Goal: Transaction & Acquisition: Purchase product/service

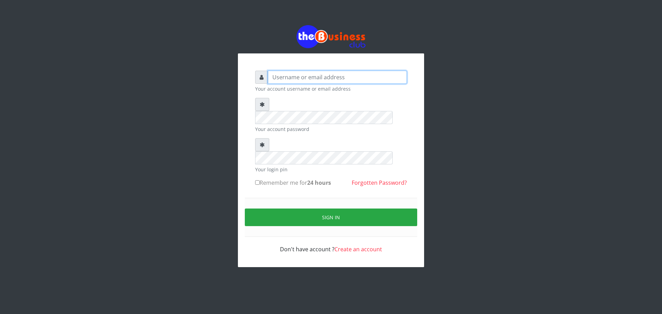
type input "urban"
click at [259, 180] on input "Remember me for 24 hours" at bounding box center [257, 182] width 4 height 4
checkbox input "true"
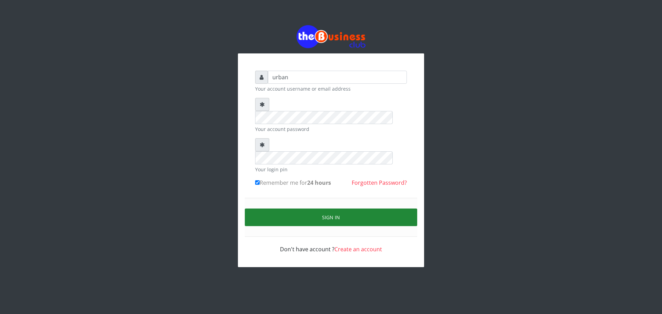
click at [278, 209] on button "Sign in" at bounding box center [331, 218] width 172 height 18
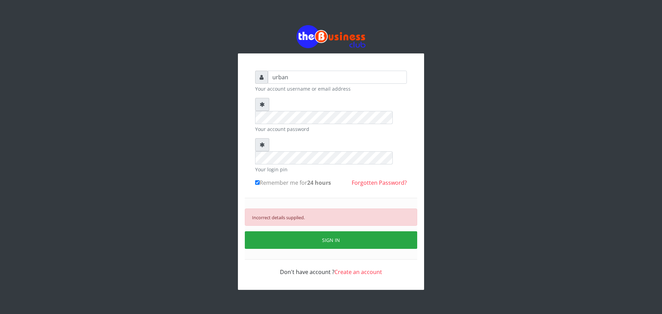
click at [305, 111] on div "Your account password" at bounding box center [331, 115] width 152 height 35
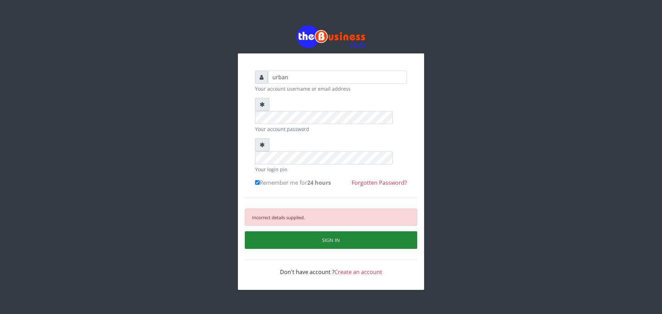
click at [301, 231] on button "SIGN IN" at bounding box center [331, 240] width 172 height 18
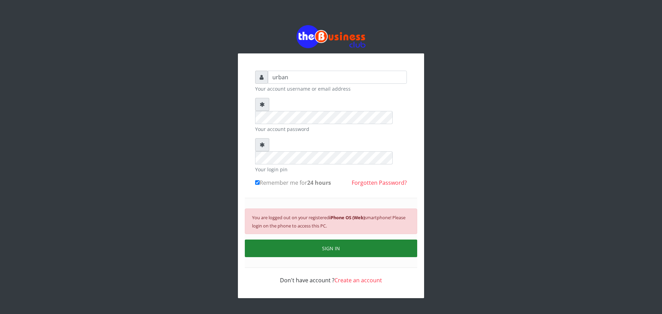
click at [357, 240] on button "SIGN IN" at bounding box center [331, 249] width 172 height 18
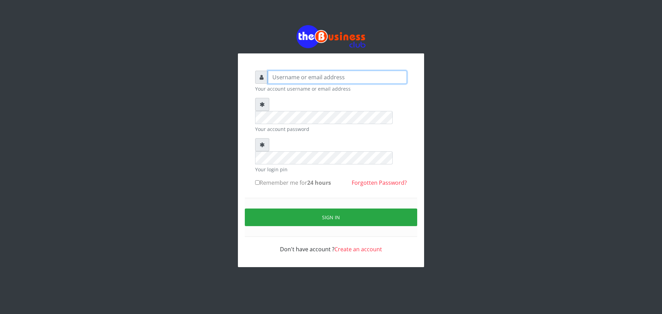
type input "urban"
click at [267, 179] on label "Remember me for 24 hours" at bounding box center [293, 183] width 76 height 8
click at [260, 180] on input "Remember me for 24 hours" at bounding box center [257, 182] width 4 height 4
checkbox input "true"
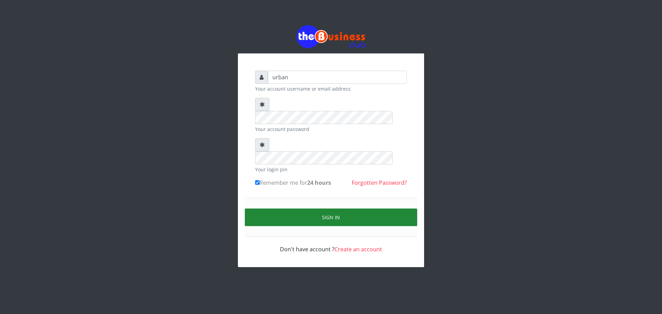
click at [293, 209] on button "Sign in" at bounding box center [331, 218] width 172 height 18
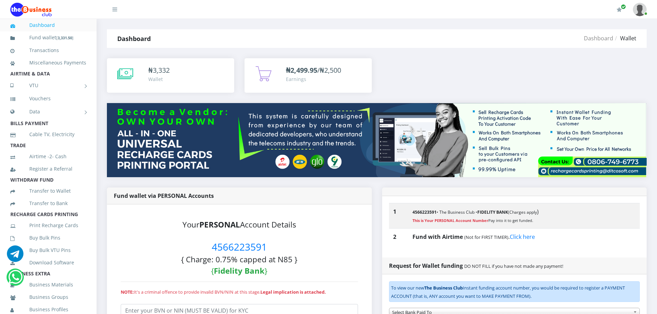
click at [305, 71] on b "₦2,499.95" at bounding box center [301, 70] width 31 height 9
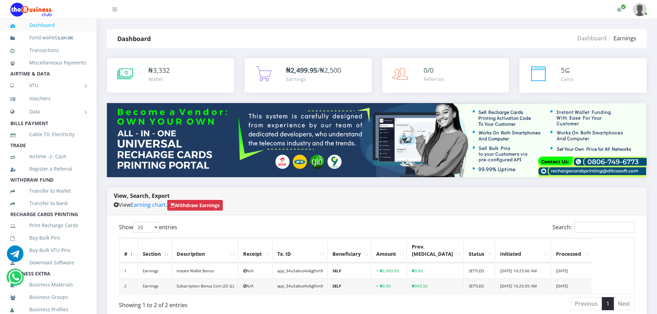
click at [284, 71] on div "₦2,499.95 /₦2,500 Earnings" at bounding box center [307, 75] width 113 height 21
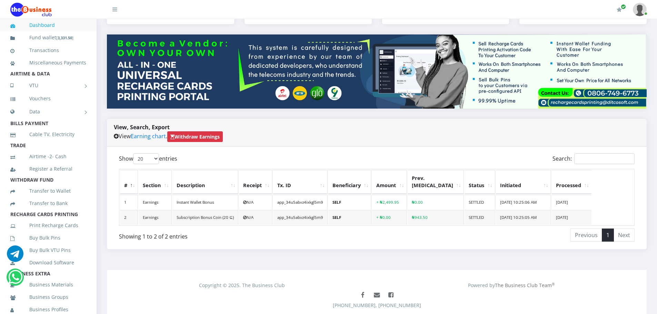
scroll to position [69, 0]
click at [207, 140] on span "Withdraw Earnings" at bounding box center [195, 136] width 56 height 11
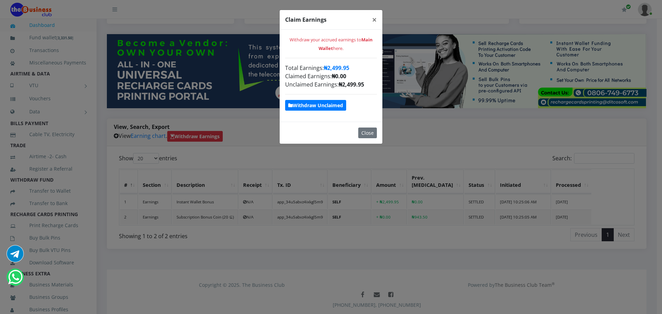
click at [333, 103] on strong "Withdraw Unclaimed" at bounding box center [315, 105] width 55 height 7
click at [315, 101] on span "Withdraw Unclaimed" at bounding box center [315, 105] width 61 height 11
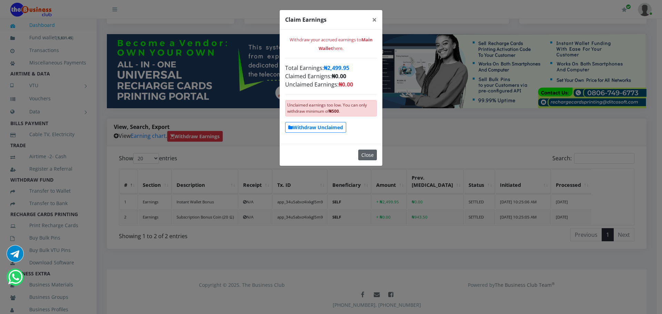
click at [371, 151] on button "Close" at bounding box center [367, 155] width 19 height 11
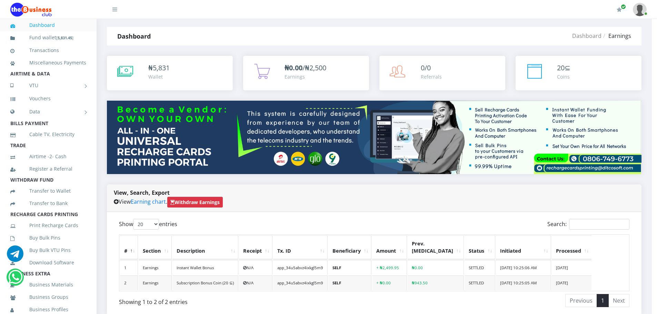
scroll to position [0, 0]
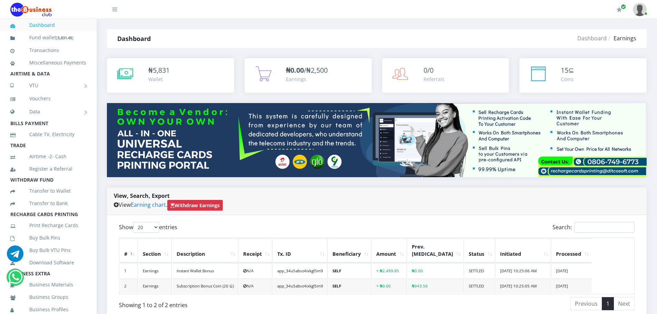
click at [137, 73] on div "₦ 5,831 Wallet" at bounding box center [170, 75] width 113 height 21
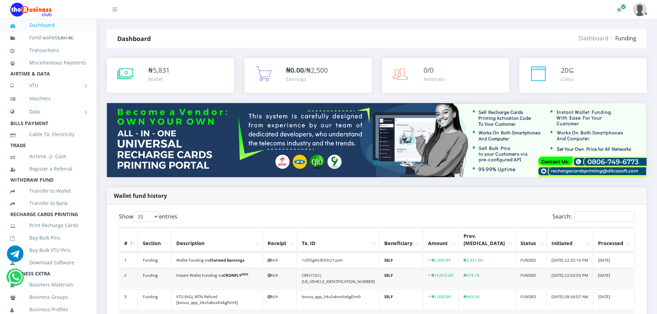
click at [58, 22] on link "Dashboard" at bounding box center [48, 25] width 76 height 16
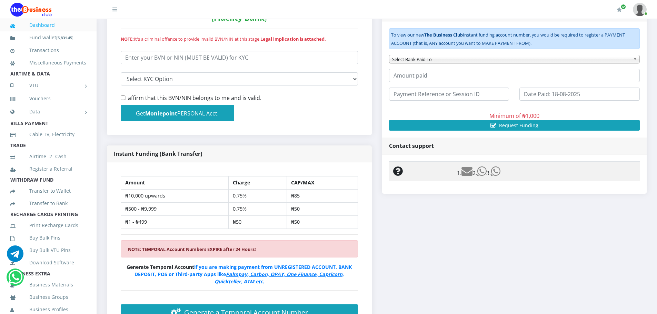
scroll to position [276, 0]
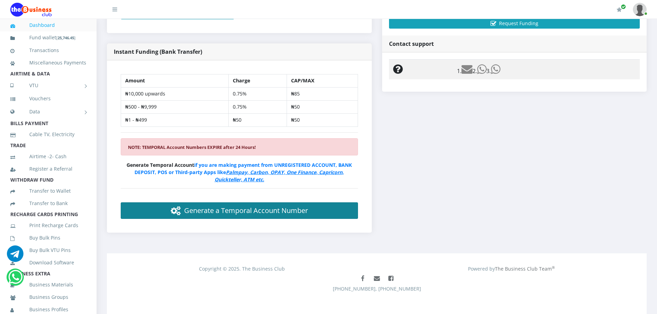
scroll to position [360, 0]
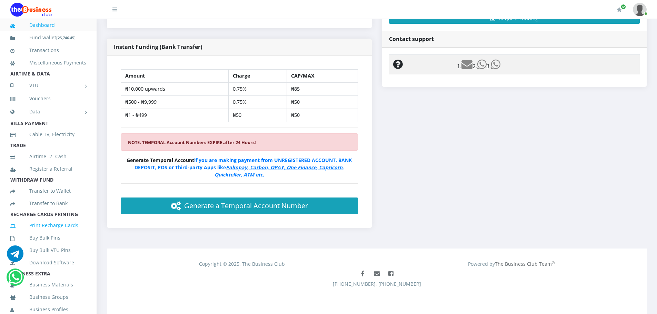
click at [53, 234] on link "Print Recharge Cards" at bounding box center [48, 226] width 76 height 16
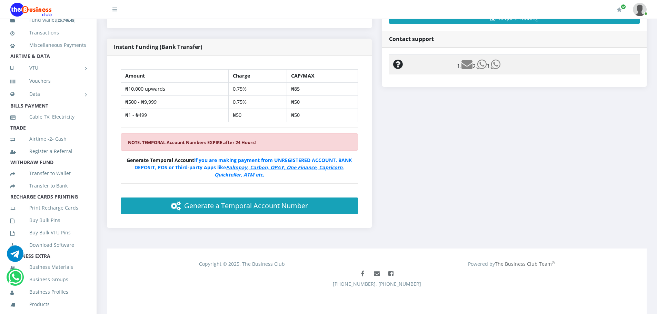
scroll to position [34, 0]
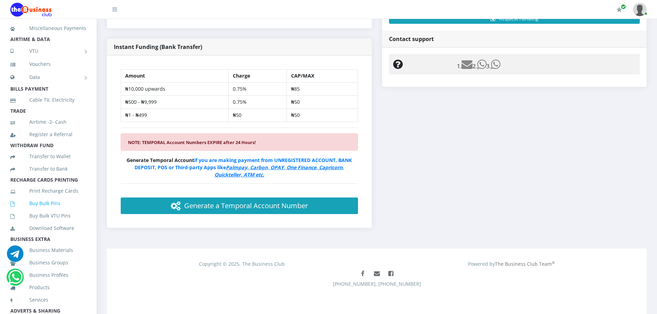
click at [53, 208] on link "Buy Bulk Pins" at bounding box center [48, 204] width 76 height 16
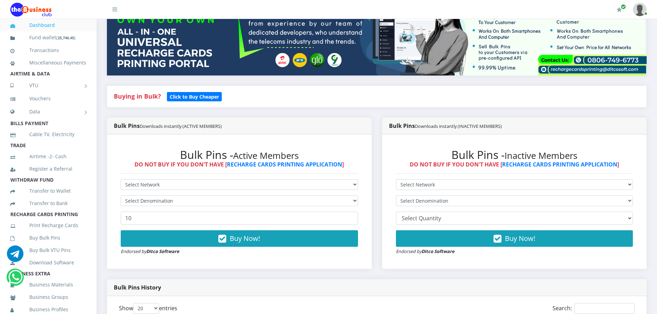
scroll to position [103, 0]
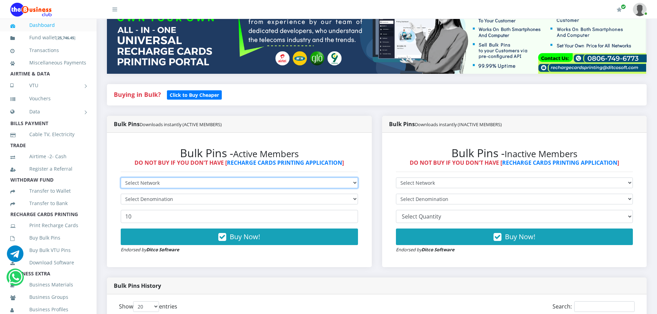
click at [227, 186] on select "Select Network MTN Globacom 9Mobile Airtel" at bounding box center [239, 183] width 237 height 11
select select "9Mobile"
click at [121, 178] on select "Select Network MTN Globacom 9Mobile Airtel" at bounding box center [239, 183] width 237 height 11
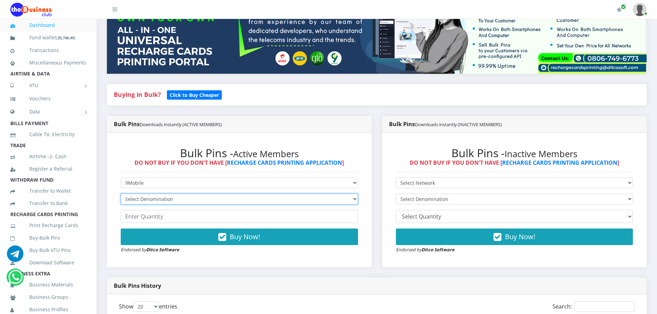
click at [188, 199] on select "Select Denomination 9Mobile NGN100 - ₦94.89 9Mobile NGN200 - ₦189.78 9Mobile NG…" at bounding box center [239, 199] width 237 height 11
click at [210, 198] on select "Select Denomination 9Mobile NGN100 - ₦94.89 9Mobile NGN200 - ₦189.78 9Mobile NG…" at bounding box center [239, 199] width 237 height 11
select select "94.89-100"
click at [121, 194] on select "Select Denomination 9Mobile NGN100 - ₦94.89 9Mobile NGN200 - ₦189.78 9Mobile NG…" at bounding box center [239, 199] width 237 height 11
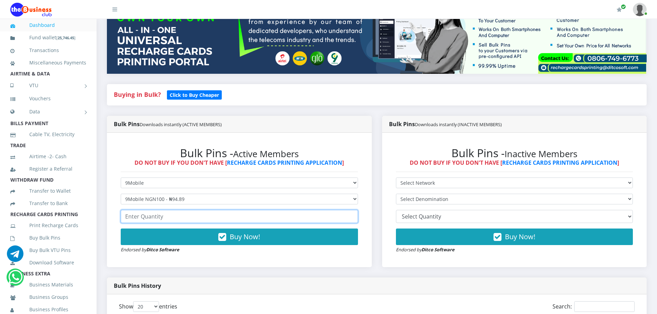
click at [195, 221] on input "number" at bounding box center [239, 216] width 237 height 13
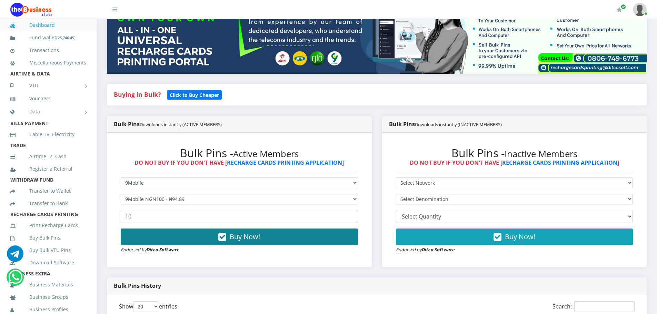
click at [199, 240] on button "Buy Now!" at bounding box center [239, 237] width 237 height 17
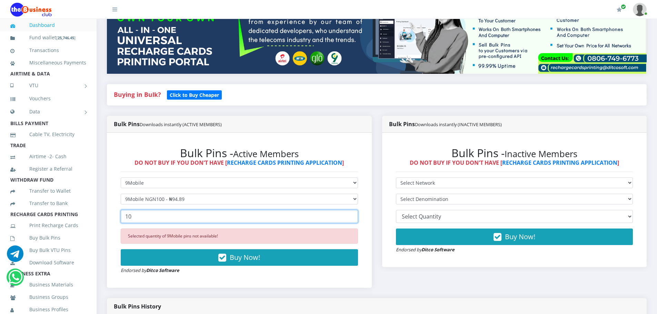
click at [211, 216] on input "10" at bounding box center [239, 216] width 237 height 13
type input "1"
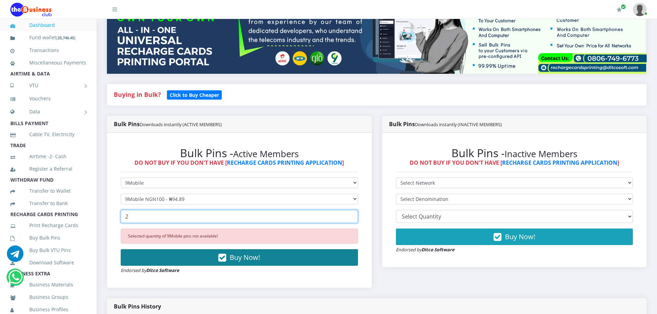
type input "2"
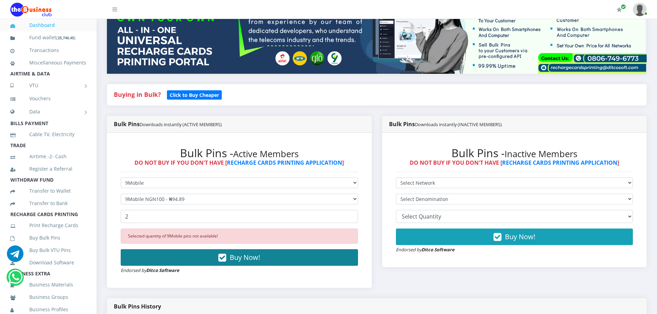
click at [210, 250] on button "Buy Now!" at bounding box center [239, 257] width 237 height 17
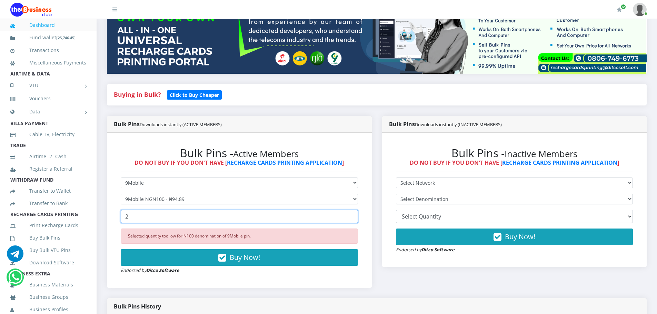
click at [205, 219] on input "2" at bounding box center [239, 216] width 237 height 13
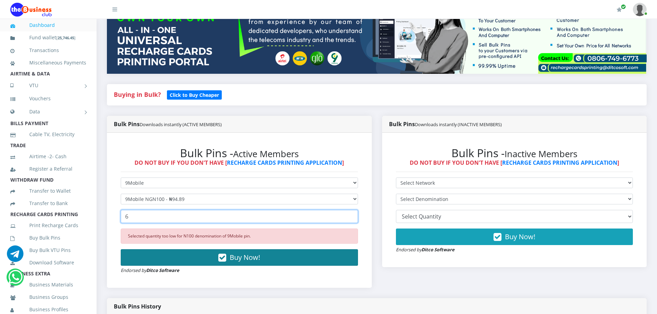
type input "6"
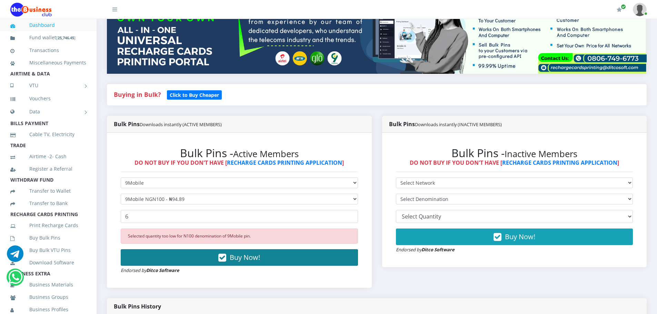
click at [203, 259] on button "Buy Now!" at bounding box center [239, 257] width 237 height 17
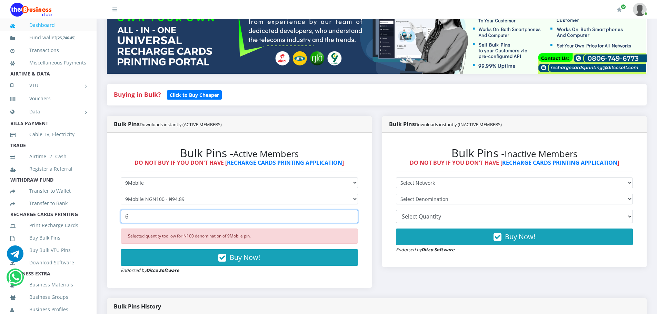
click at [217, 218] on input "6" at bounding box center [239, 216] width 237 height 13
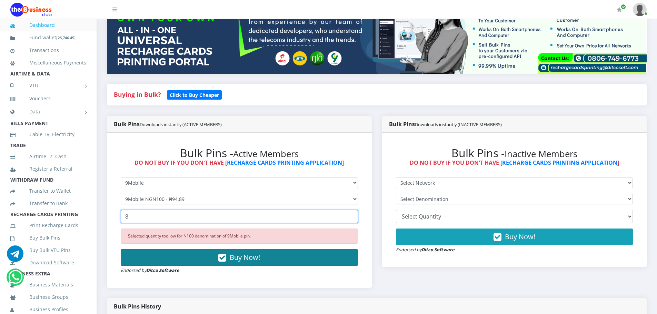
type input "8"
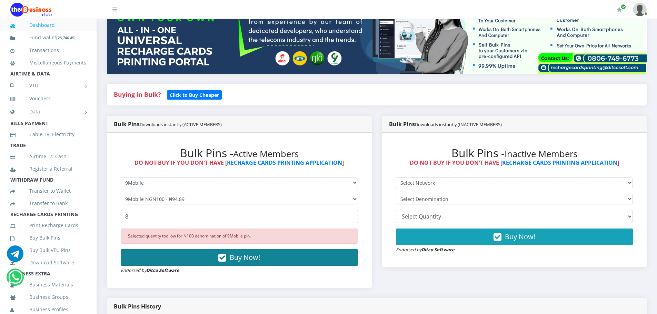
click at [219, 259] on icon "button" at bounding box center [222, 258] width 8 height 7
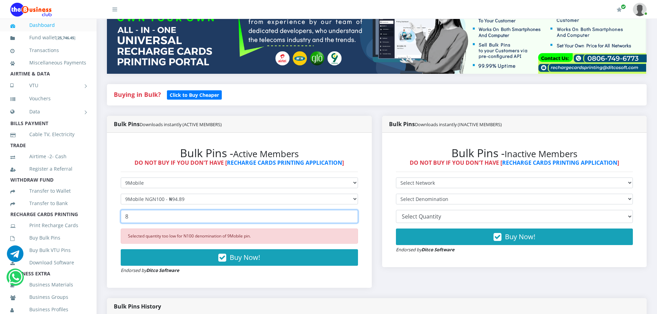
click at [221, 214] on input "8" at bounding box center [239, 216] width 237 height 13
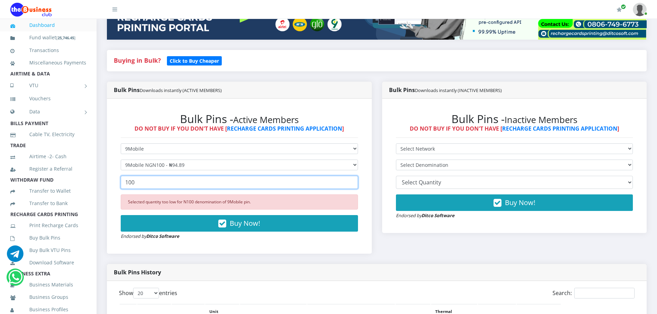
scroll to position [138, 0]
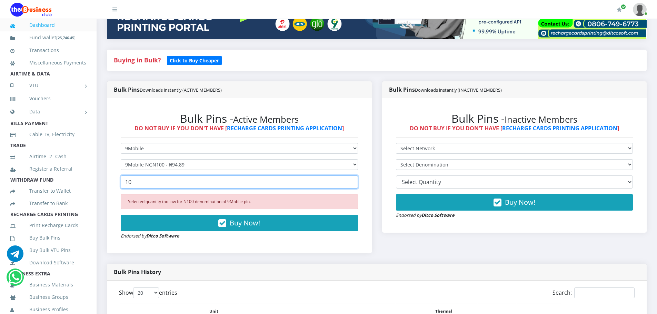
type input "1"
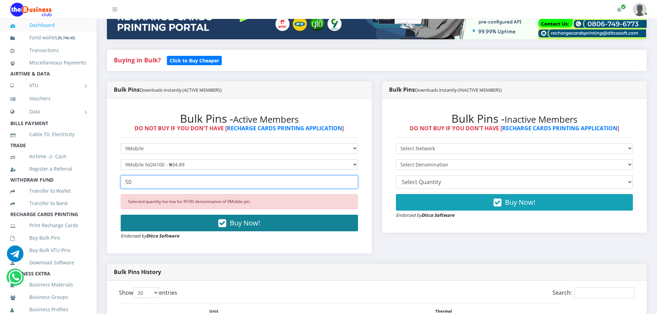
type input "50"
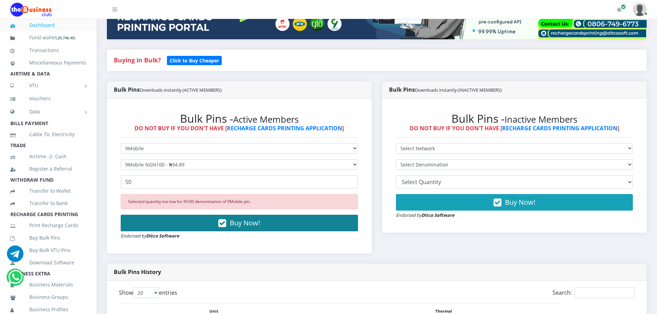
click at [184, 222] on button "Buy Now!" at bounding box center [239, 223] width 237 height 17
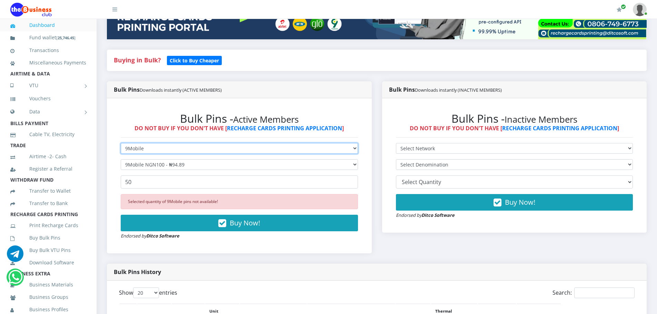
click at [203, 146] on select "Select Network MTN Globacom 9Mobile Airtel" at bounding box center [239, 148] width 237 height 11
select select "MTN"
click at [121, 143] on select "Select Network MTN Globacom 9Mobile Airtel" at bounding box center [239, 148] width 237 height 11
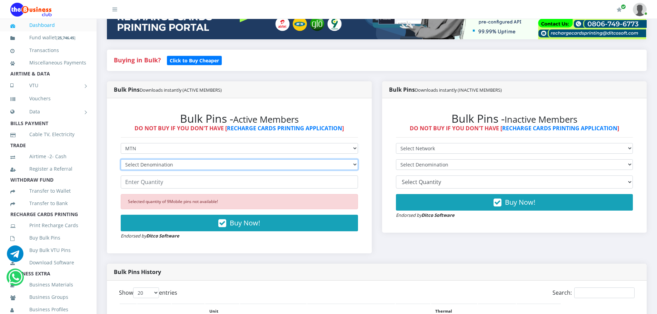
click at [202, 169] on select "Select Denomination MTN NGN100 - ₦96.94 MTN NGN200 - ₦193.88 MTN NGN400 - ₦387.…" at bounding box center [239, 164] width 237 height 11
select select "193.88-200"
click at [121, 159] on select "Select Denomination MTN NGN100 - ₦96.94 MTN NGN200 - ₦193.88 MTN NGN400 - ₦387.…" at bounding box center [239, 164] width 237 height 11
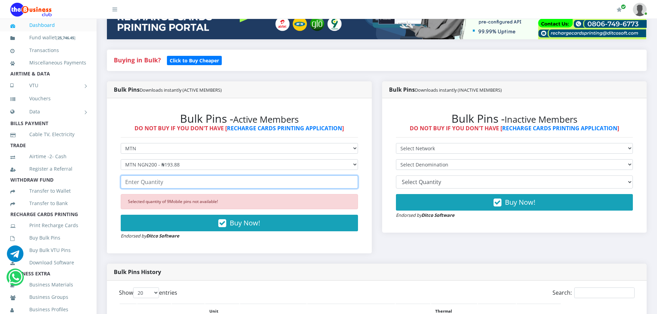
click at [229, 186] on input "number" at bounding box center [239, 182] width 237 height 13
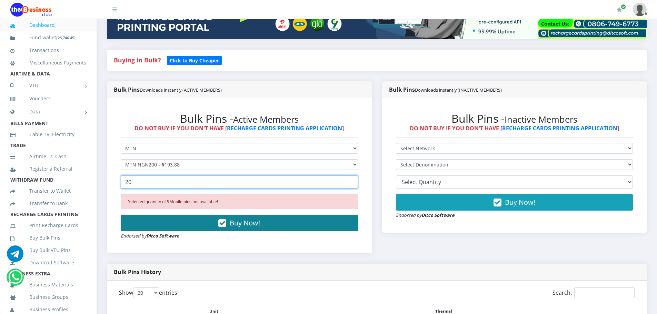
type input "20"
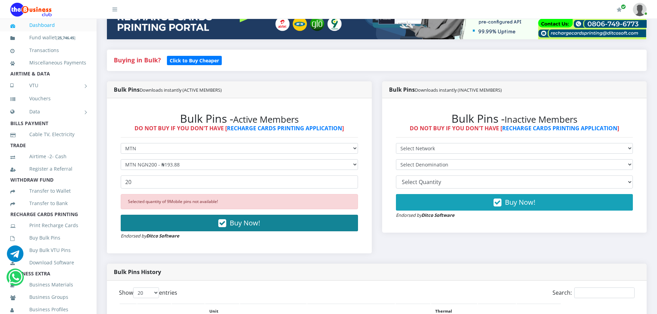
click at [235, 225] on span "Buy Now!" at bounding box center [245, 222] width 30 height 9
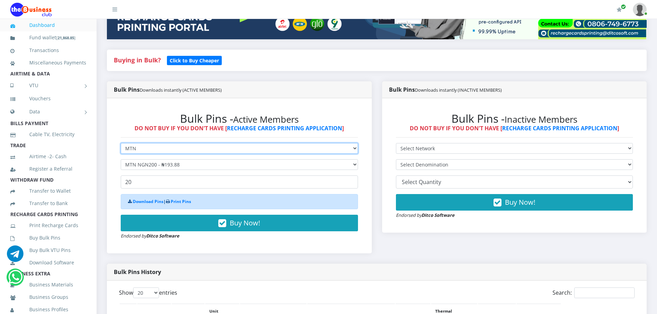
click at [194, 147] on select "Select Network MTN Globacom 9Mobile Airtel" at bounding box center [239, 148] width 237 height 11
select select "Glo"
click at [121, 143] on select "Select Network MTN Globacom 9Mobile Airtel" at bounding box center [239, 148] width 237 height 11
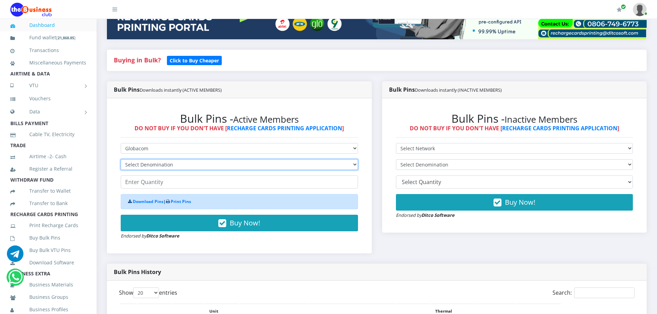
click at [194, 163] on select "Select Denomination Glo NGN100 - ₦96.45 Glo NGN200 - ₦192.90 Glo NGN500 - ₦482.…" at bounding box center [239, 164] width 237 height 11
select select "192.9-200"
click at [121, 159] on select "Select Denomination Glo NGN100 - ₦96.45 Glo NGN200 - ₦192.90 Glo NGN500 - ₦482.…" at bounding box center [239, 164] width 237 height 11
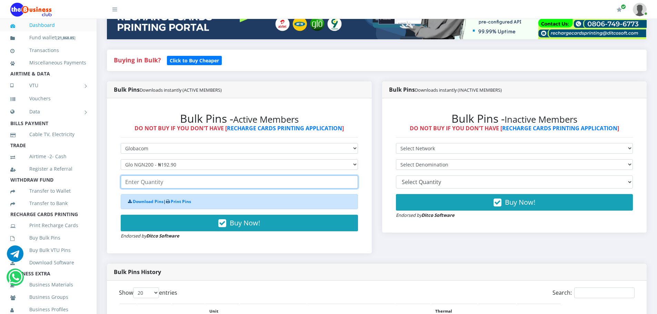
click at [237, 185] on input "number" at bounding box center [239, 182] width 237 height 13
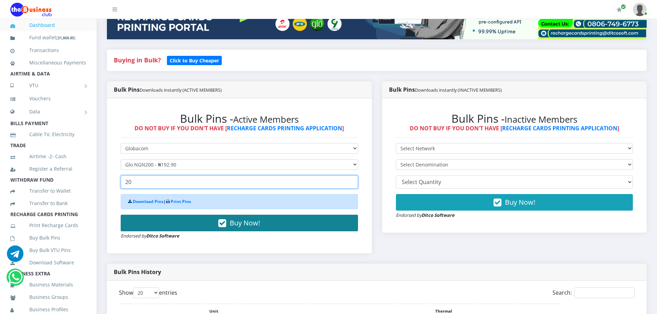
type input "20"
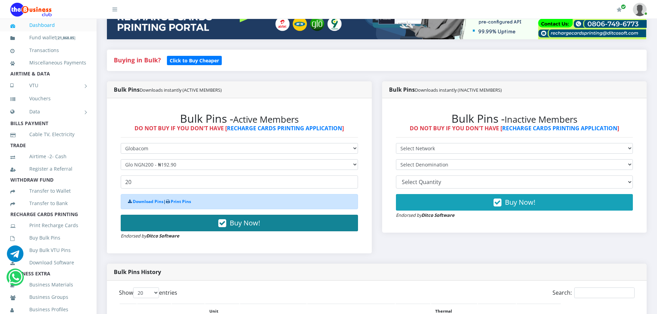
click at [213, 219] on button "Buy Now!" at bounding box center [239, 223] width 237 height 17
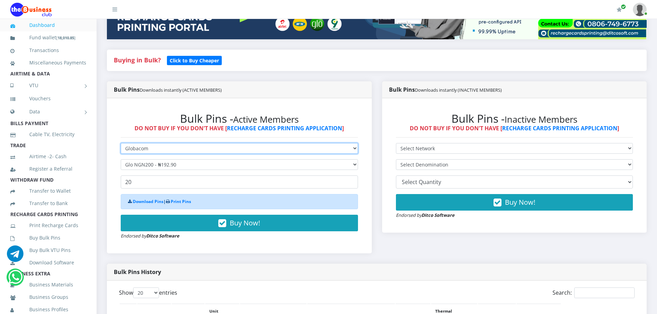
click at [194, 146] on select "Select Network MTN Globacom 9Mobile Airtel" at bounding box center [239, 148] width 237 height 11
select select "Airtel"
click at [121, 143] on select "Select Network MTN Globacom 9Mobile Airtel" at bounding box center [239, 148] width 237 height 11
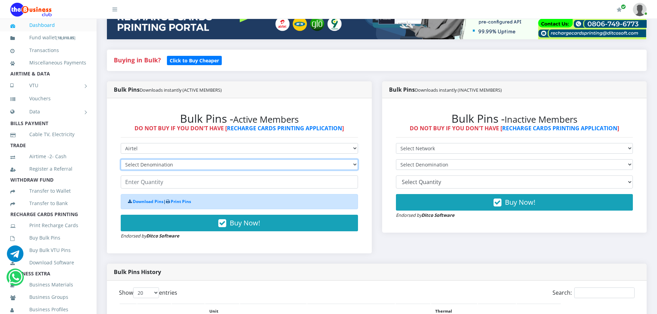
click at [192, 164] on select "Select Denomination Airtel NGN100 - ₦96.36 Airtel NGN200 - ₦192.72 Airtel NGN50…" at bounding box center [239, 164] width 237 height 11
select select "192.72-200"
click at [121, 159] on select "Select Denomination Airtel NGN100 - ₦96.36 Airtel NGN200 - ₦192.72 Airtel NGN50…" at bounding box center [239, 164] width 237 height 11
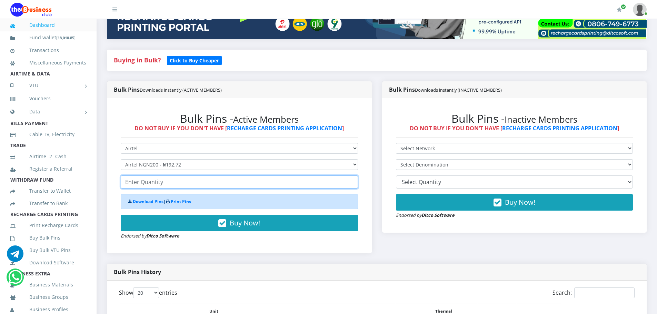
click at [188, 180] on input "number" at bounding box center [239, 182] width 237 height 13
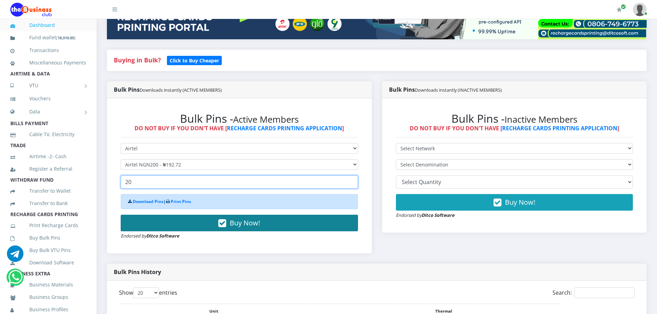
type input "20"
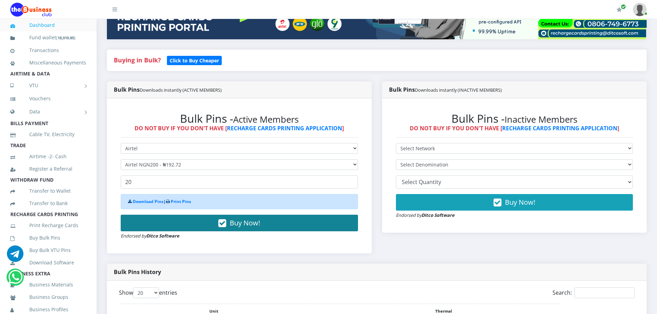
click at [201, 227] on button "Buy Now!" at bounding box center [239, 223] width 237 height 17
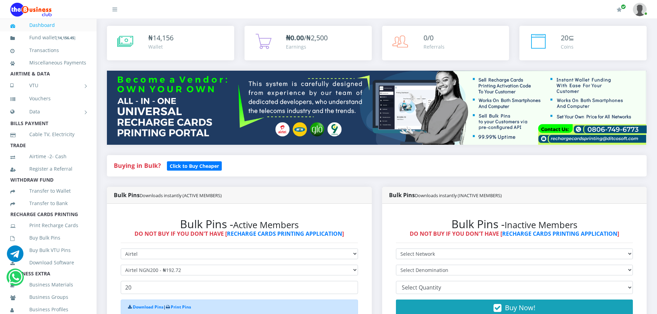
scroll to position [0, 0]
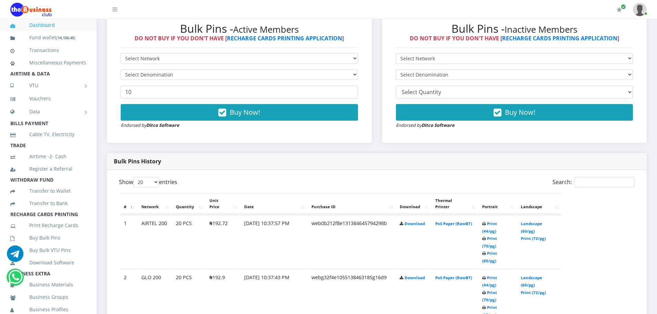
scroll to position [207, 0]
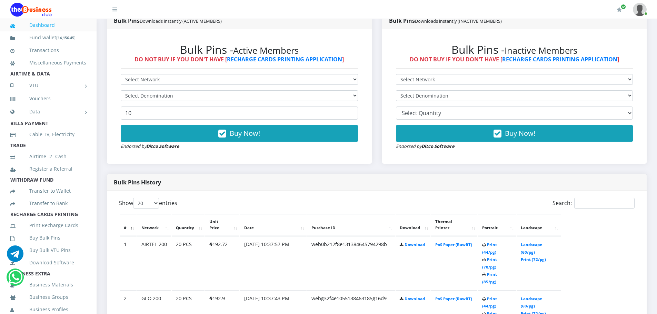
click at [196, 72] on div "Bulk Pins - Active Members DO NOT BUY IF YOU DON'T HAVE [ RECHARGE CARDS PRINTI…" at bounding box center [239, 96] width 251 height 121
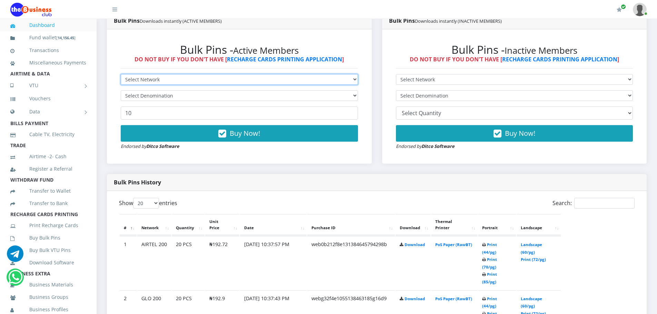
click at [196, 74] on select "Select Network MTN Globacom 9Mobile Airtel" at bounding box center [239, 79] width 237 height 11
select select "MTN"
click at [121, 74] on select "Select Network MTN Globacom 9Mobile Airtel" at bounding box center [239, 79] width 237 height 11
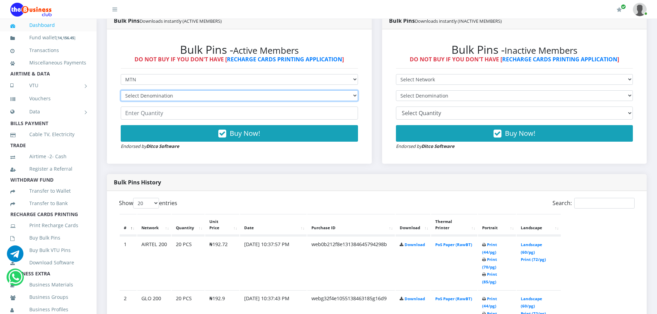
click at [186, 96] on select "Select Denomination MTN NGN100 - ₦96.94 MTN NGN200 - ₦193.88 MTN NGN400 - ₦387.…" at bounding box center [239, 95] width 237 height 11
select select "484.7-500"
click at [121, 90] on select "Select Denomination MTN NGN100 - ₦96.94 MTN NGN200 - ₦193.88 MTN NGN400 - ₦387.…" at bounding box center [239, 95] width 237 height 11
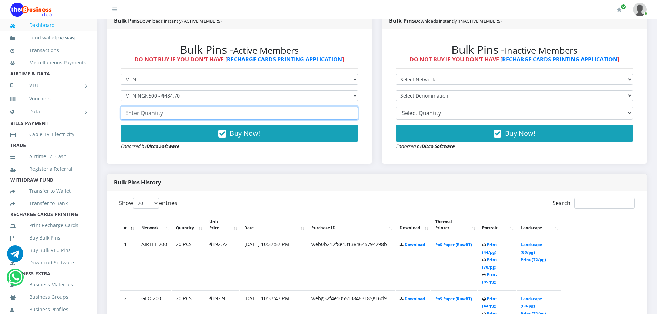
click at [176, 110] on input "number" at bounding box center [239, 113] width 237 height 13
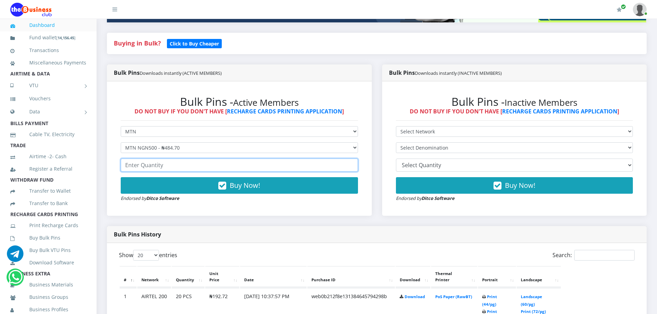
scroll to position [172, 0]
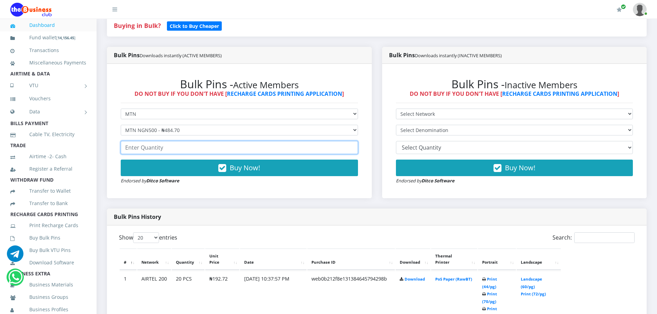
click at [189, 143] on input "number" at bounding box center [239, 147] width 237 height 13
type input "10"
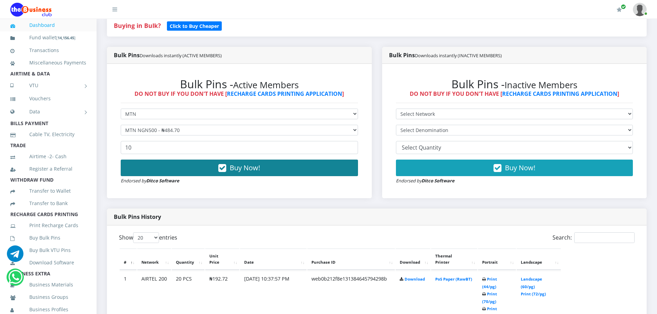
click at [247, 168] on span "Buy Now!" at bounding box center [245, 167] width 30 height 9
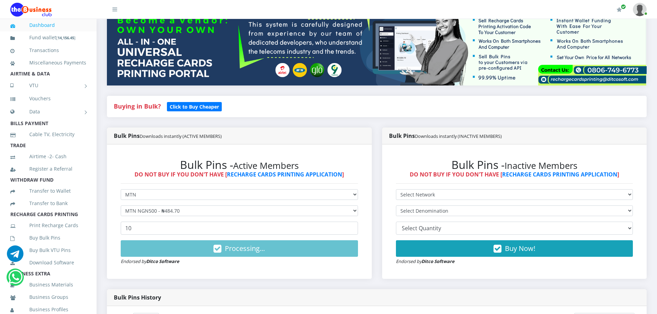
scroll to position [138, 0]
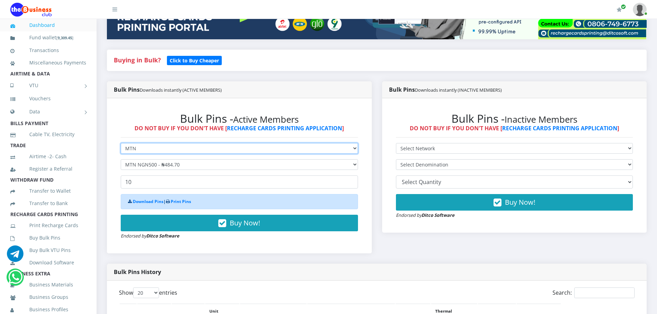
click at [202, 150] on select "Select Network MTN Globacom 9Mobile Airtel" at bounding box center [239, 148] width 237 height 11
select select "Glo"
click at [121, 143] on select "Select Network MTN Globacom 9Mobile Airtel" at bounding box center [239, 148] width 237 height 11
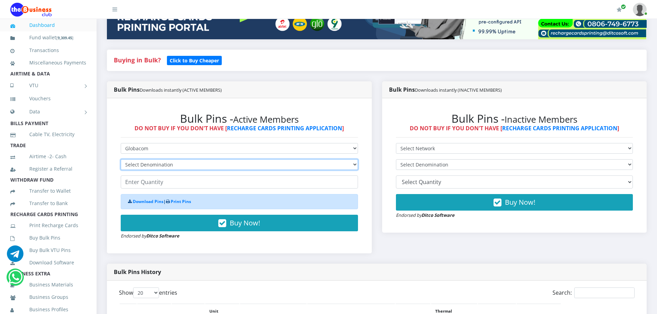
click at [201, 167] on select "Select Denomination Glo NGN100 - ₦96.45 Glo NGN200 - ₦192.90 Glo NGN500 - ₦482.…" at bounding box center [239, 164] width 237 height 11
select select "482.25-500"
click at [121, 159] on select "Select Denomination Glo NGN100 - ₦96.45 Glo NGN200 - ₦192.90 Glo NGN500 - ₦482.…" at bounding box center [239, 164] width 237 height 11
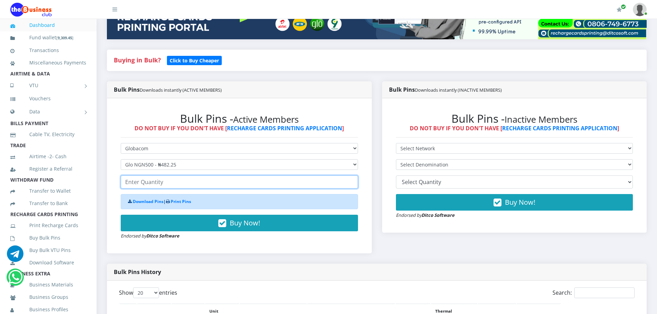
click at [198, 183] on input "number" at bounding box center [239, 182] width 237 height 13
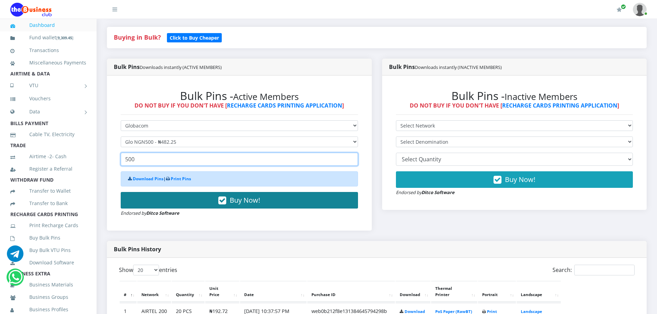
scroll to position [172, 0]
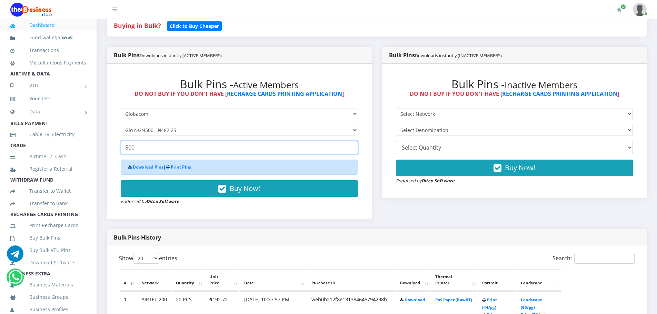
type input "500"
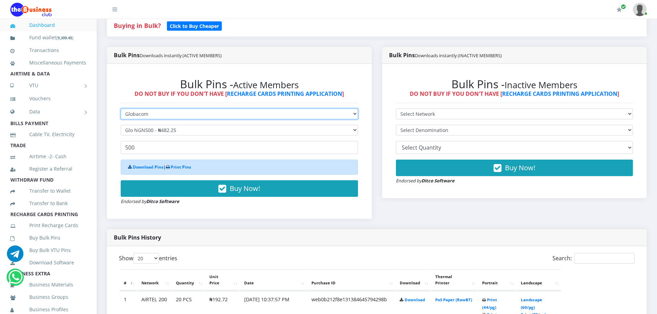
click at [208, 113] on select "Select Network MTN Globacom 9Mobile Airtel" at bounding box center [239, 114] width 237 height 11
select select "Airtel"
click at [121, 109] on select "Select Network MTN Globacom 9Mobile Airtel" at bounding box center [239, 114] width 237 height 11
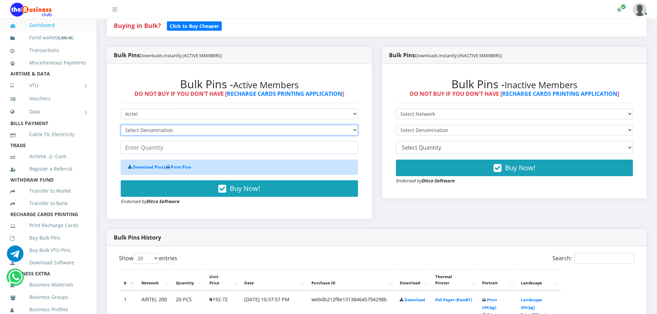
click at [208, 132] on select "Select Denomination Airtel NGN100 - ₦96.36 Airtel NGN200 - ₦192.72 Airtel NGN50…" at bounding box center [239, 130] width 237 height 11
select select "481.8-500"
click at [121, 125] on select "Select Denomination Airtel NGN100 - ₦96.36 Airtel NGN200 - ₦192.72 Airtel NGN50…" at bounding box center [239, 130] width 237 height 11
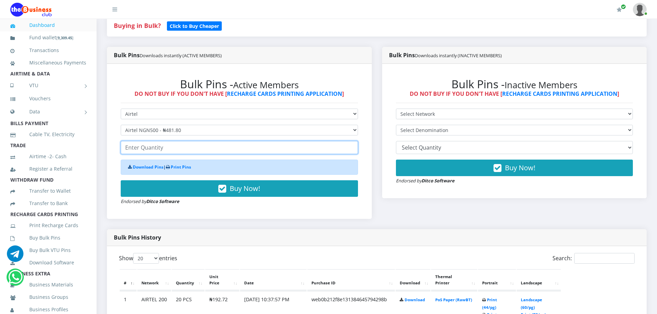
click at [205, 147] on input "number" at bounding box center [239, 147] width 237 height 13
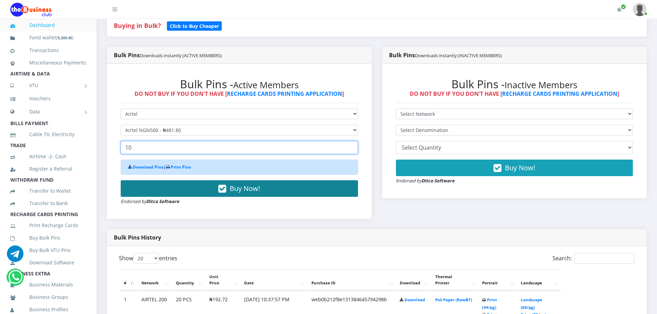
type input "10"
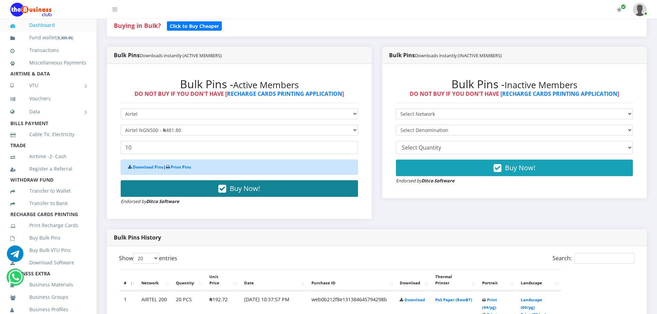
click at [231, 190] on span "Buy Now!" at bounding box center [245, 188] width 30 height 9
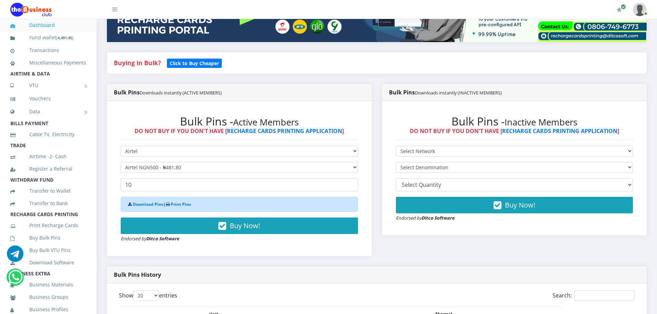
scroll to position [138, 0]
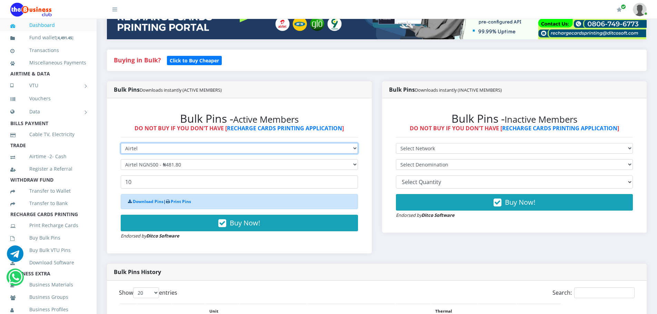
click at [216, 149] on select "Select Network MTN Globacom 9Mobile Airtel" at bounding box center [239, 148] width 237 height 11
select select "Glo"
click at [121, 143] on select "Select Network MTN Globacom 9Mobile Airtel" at bounding box center [239, 148] width 237 height 11
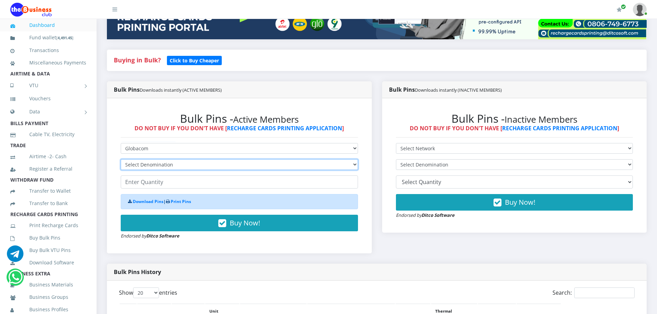
click at [207, 164] on select "Select Denomination Glo NGN100 - ₦96.45 Glo NGN200 - ₦192.90 Glo NGN500 - ₦482.…" at bounding box center [239, 164] width 237 height 11
select select "482.25-500"
click at [121, 159] on select "Select Denomination Glo NGN100 - ₦96.45 Glo NGN200 - ₦192.90 Glo NGN500 - ₦482.…" at bounding box center [239, 164] width 237 height 11
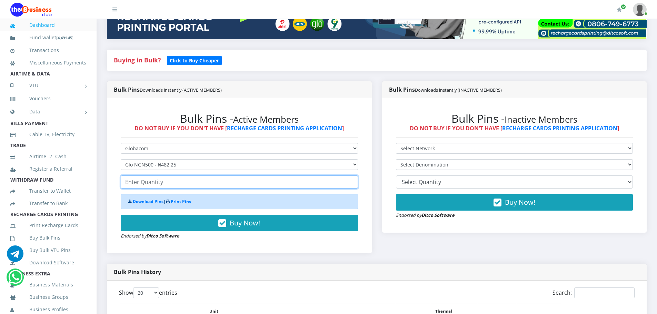
click at [199, 186] on input "number" at bounding box center [239, 182] width 237 height 13
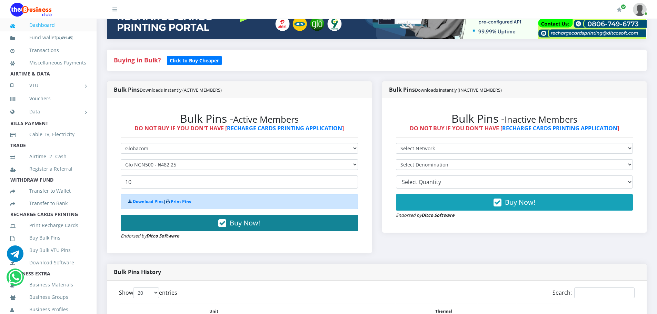
click at [220, 220] on icon "button" at bounding box center [222, 223] width 8 height 7
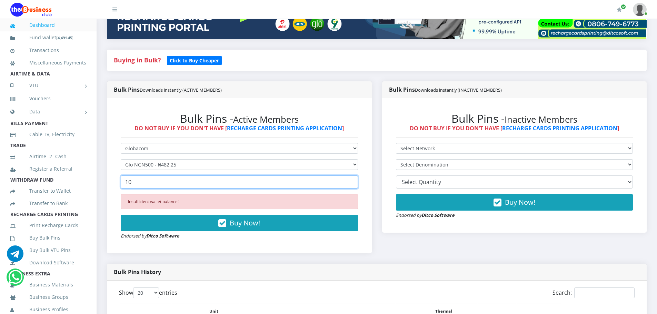
click at [195, 183] on input "10" at bounding box center [239, 182] width 237 height 13
type input "1"
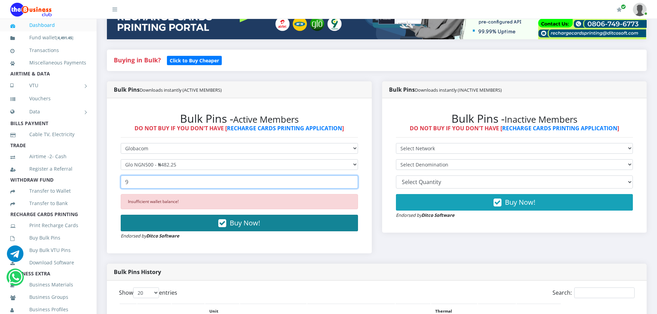
type input "9"
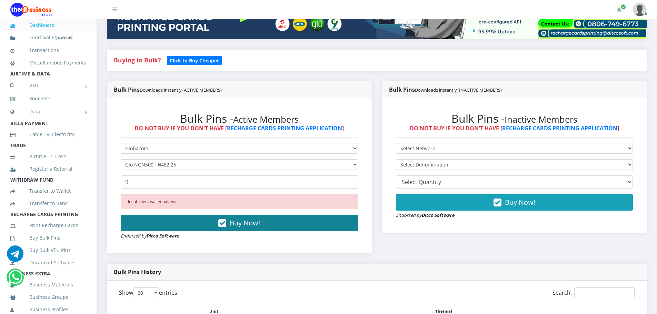
click at [215, 226] on button "Buy Now!" at bounding box center [239, 223] width 237 height 17
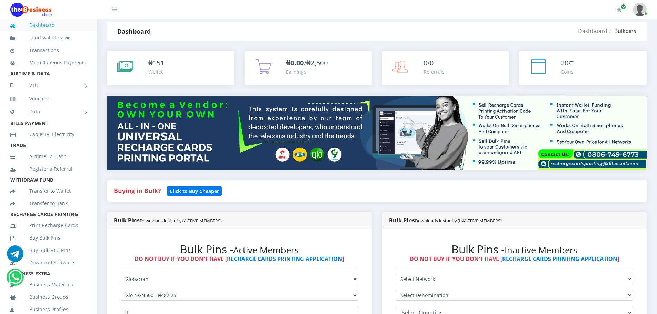
scroll to position [0, 0]
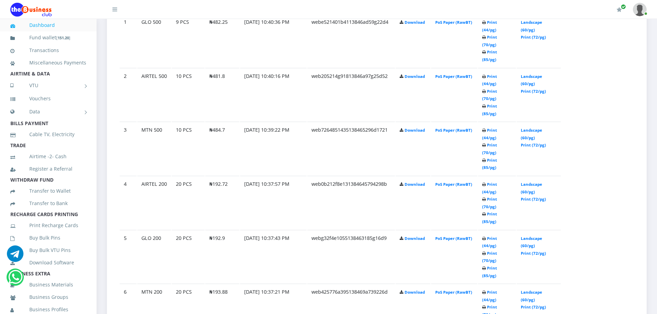
scroll to position [414, 0]
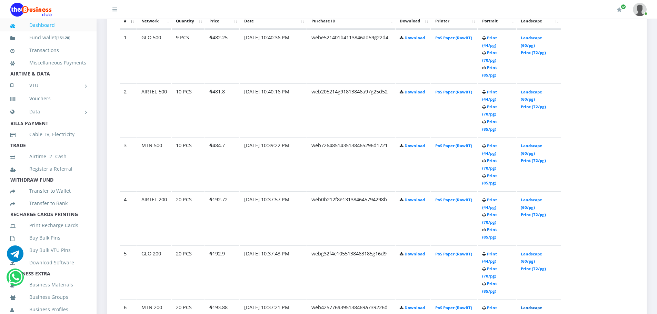
click at [532, 305] on link "Landscape (60/pg)" at bounding box center [531, 311] width 21 height 13
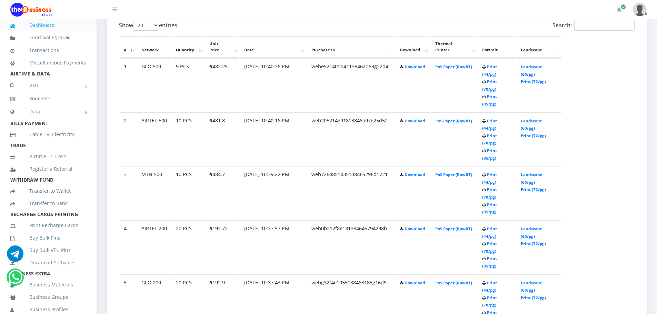
scroll to position [414, 0]
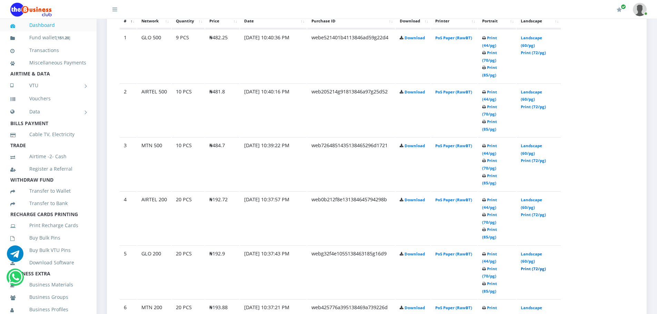
click at [536, 266] on link "Print (72/pg)" at bounding box center [533, 268] width 25 height 5
click at [535, 212] on link "Print (72/pg)" at bounding box center [533, 214] width 25 height 5
click at [534, 158] on link "Print (72/pg)" at bounding box center [533, 160] width 25 height 5
click at [534, 104] on link "Print (72/pg)" at bounding box center [533, 106] width 25 height 5
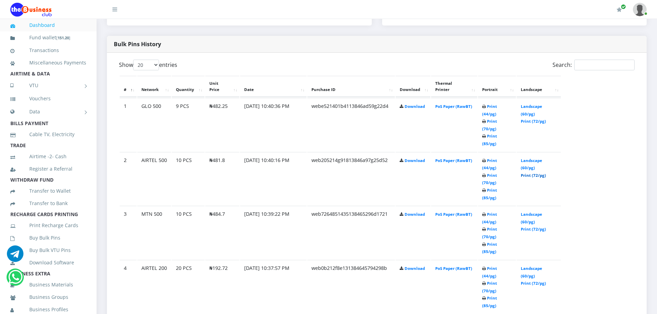
scroll to position [345, 0]
click at [538, 119] on link "Print (72/pg)" at bounding box center [533, 121] width 25 height 5
